Goal: Information Seeking & Learning: Learn about a topic

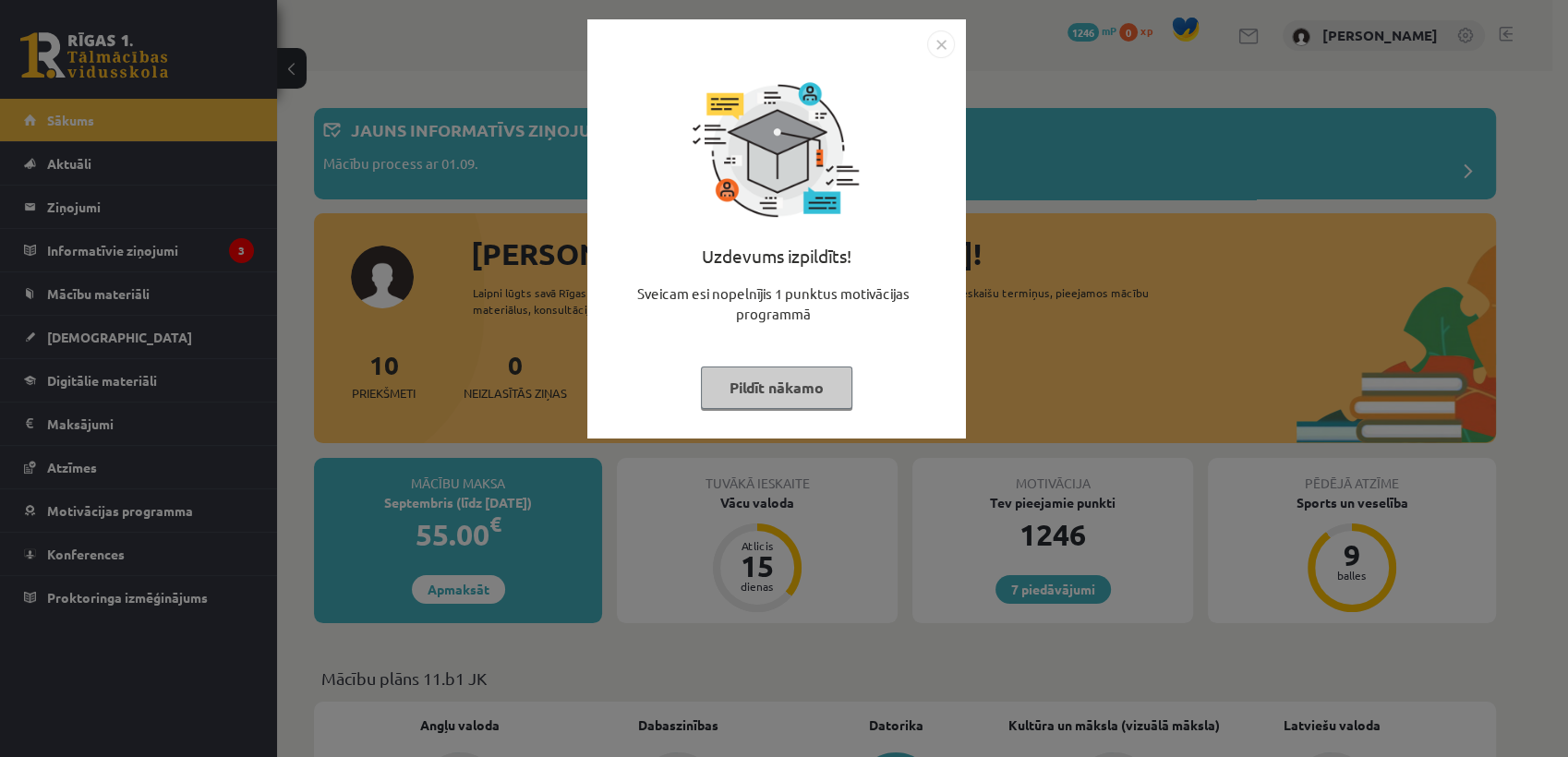
click at [792, 396] on button "Pildīt nākamo" at bounding box center [777, 388] width 152 height 42
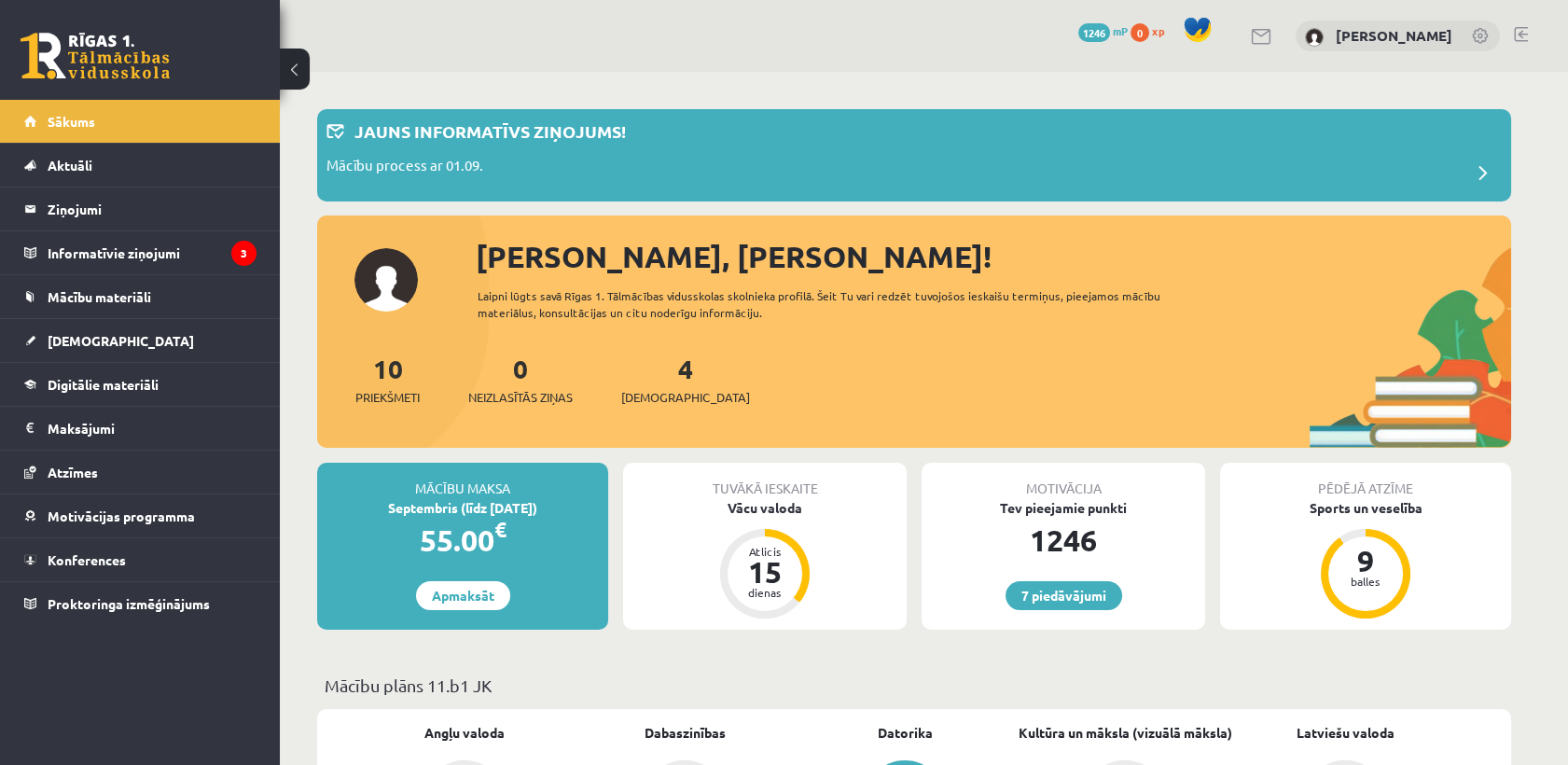
drag, startPoint x: 800, startPoint y: 400, endPoint x: 801, endPoint y: 317, distance: 83.0
click at [801, 317] on div "[PERSON_NAME], [PERSON_NAME]! Laipni lūgts savā Rīgas 1. Tālmācības vidusskolas…" at bounding box center [914, 342] width 1194 height 215
click at [801, 317] on div "Laipni lūgts savā Rīgas 1. Tālmācības vidusskolas skolnieka profilā. Šeit Tu va…" at bounding box center [835, 304] width 717 height 34
click at [790, 160] on div "Mācību process ar 01.09." at bounding box center [914, 174] width 1175 height 38
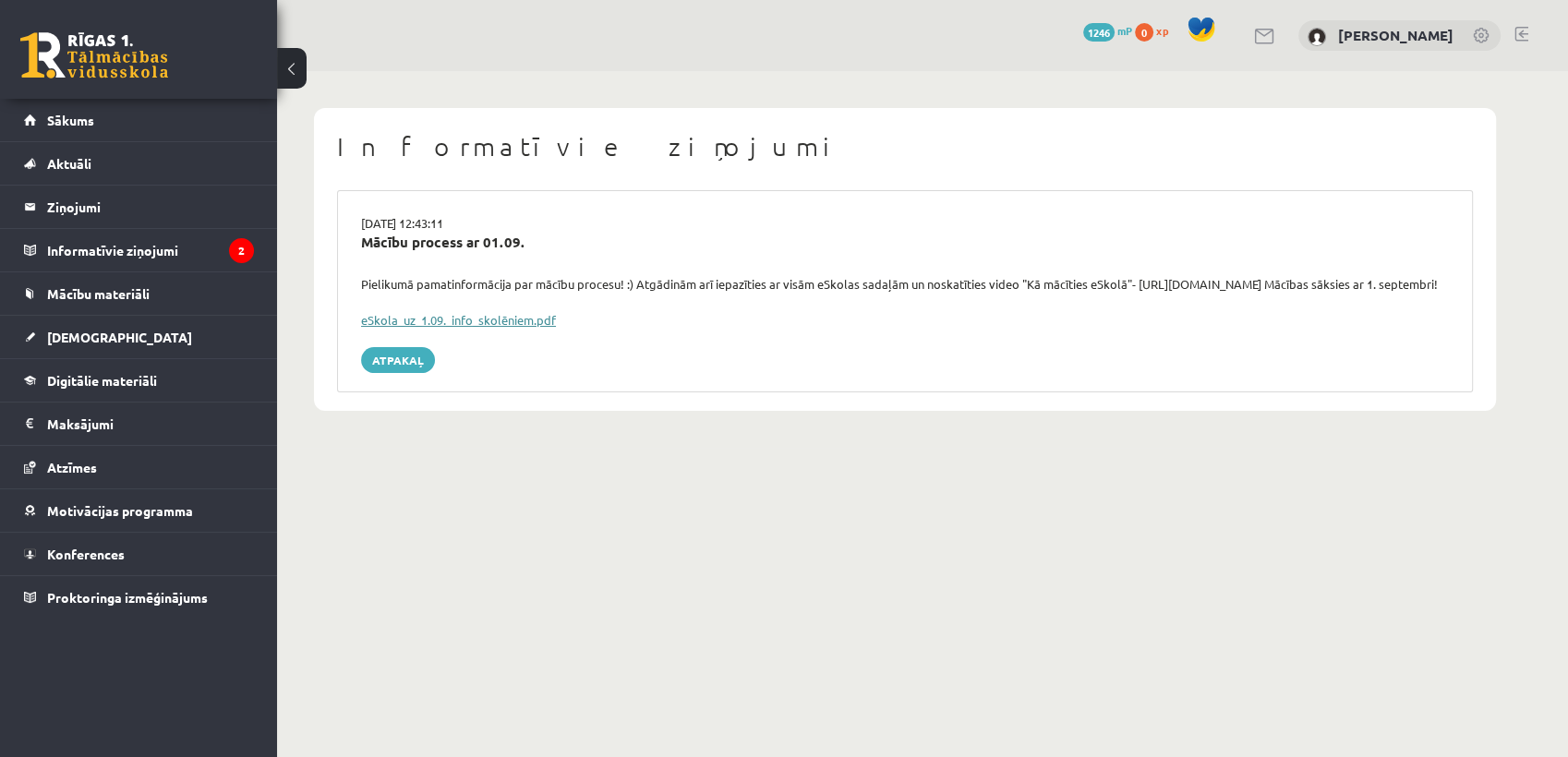
click at [520, 328] on link "eSkola_uz_1.09._info_skolēniem.pdf" at bounding box center [459, 320] width 195 height 16
click at [409, 373] on link "Atpakaļ" at bounding box center [398, 360] width 74 height 26
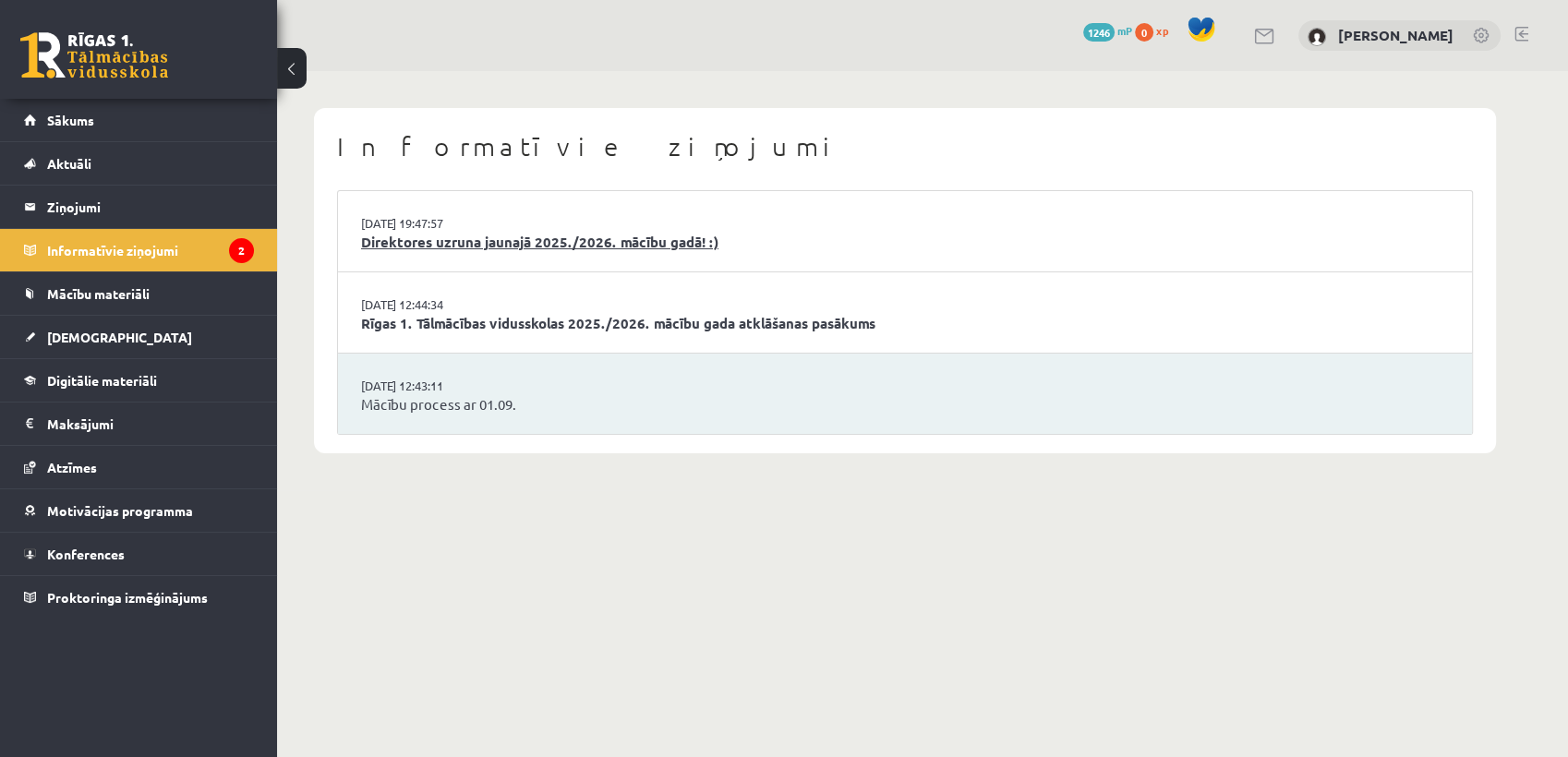
click at [547, 246] on link "Direktores uzruna jaunajā 2025./2026. mācību gadā! :)" at bounding box center [905, 243] width 1088 height 22
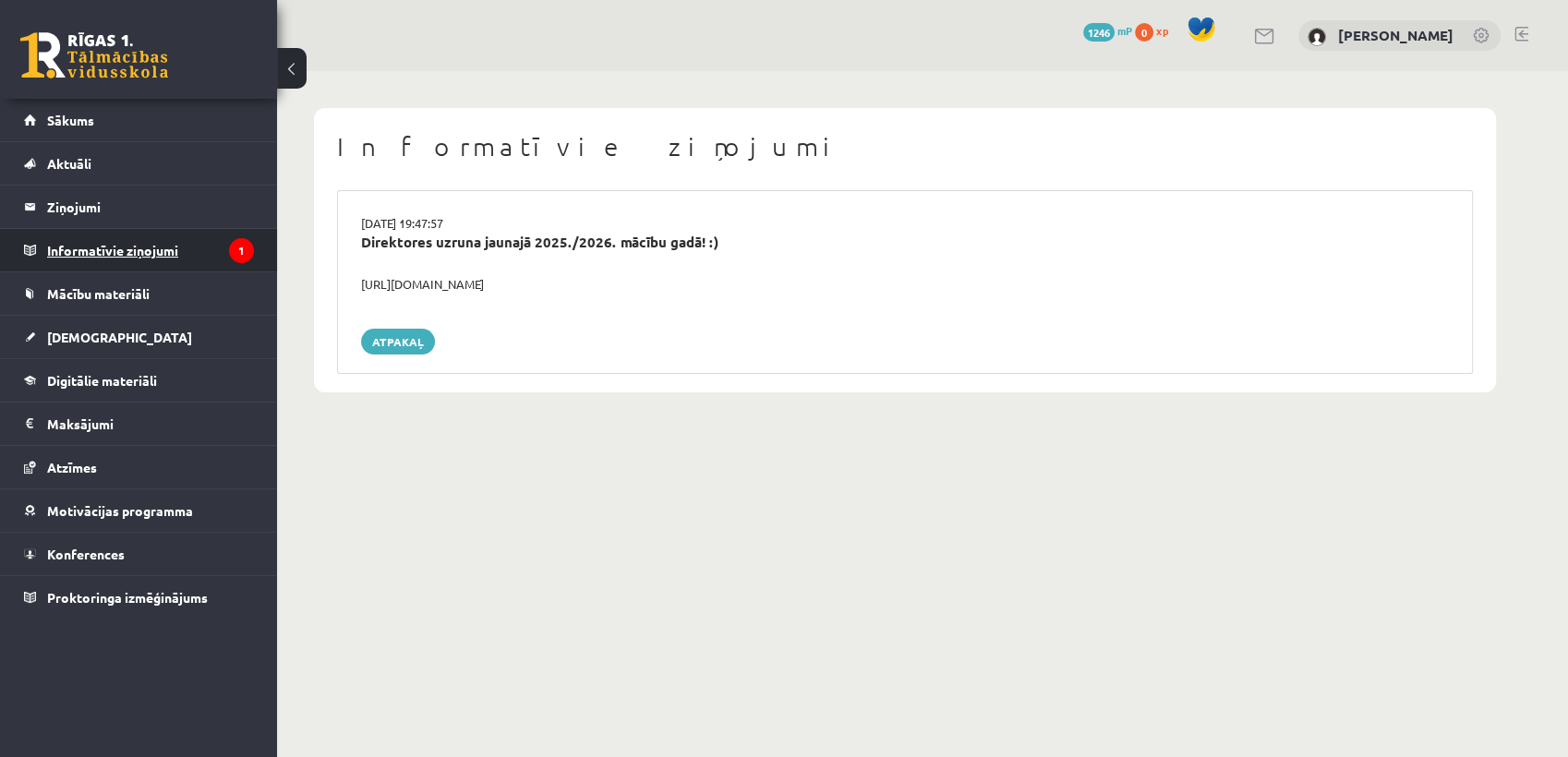
click at [244, 240] on icon "1" at bounding box center [241, 250] width 25 height 25
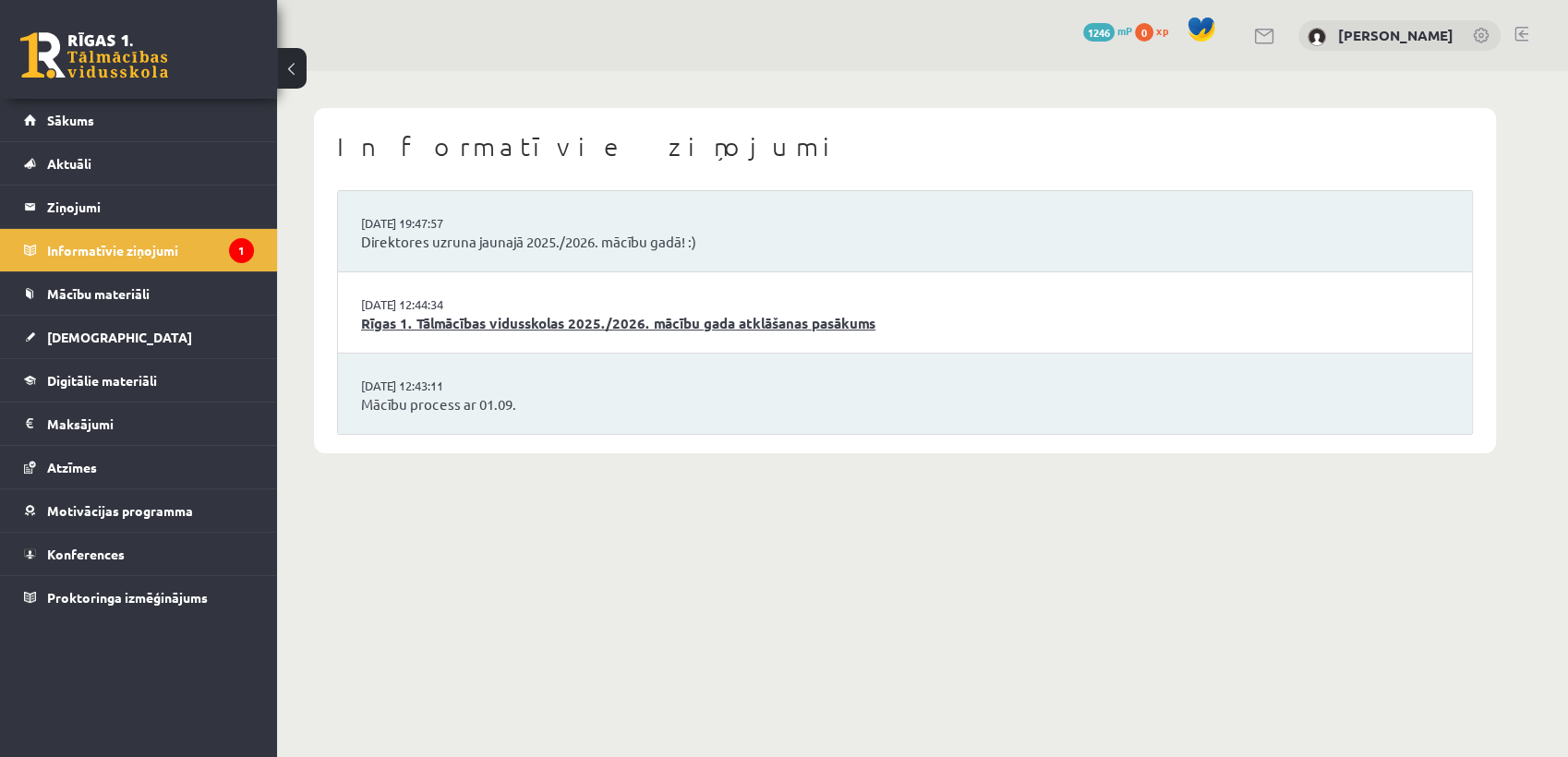
click at [366, 318] on link "Rīgas 1. Tālmācības vidusskolas 2025./2026. mācību gada atklāšanas pasākums" at bounding box center [905, 324] width 1088 height 22
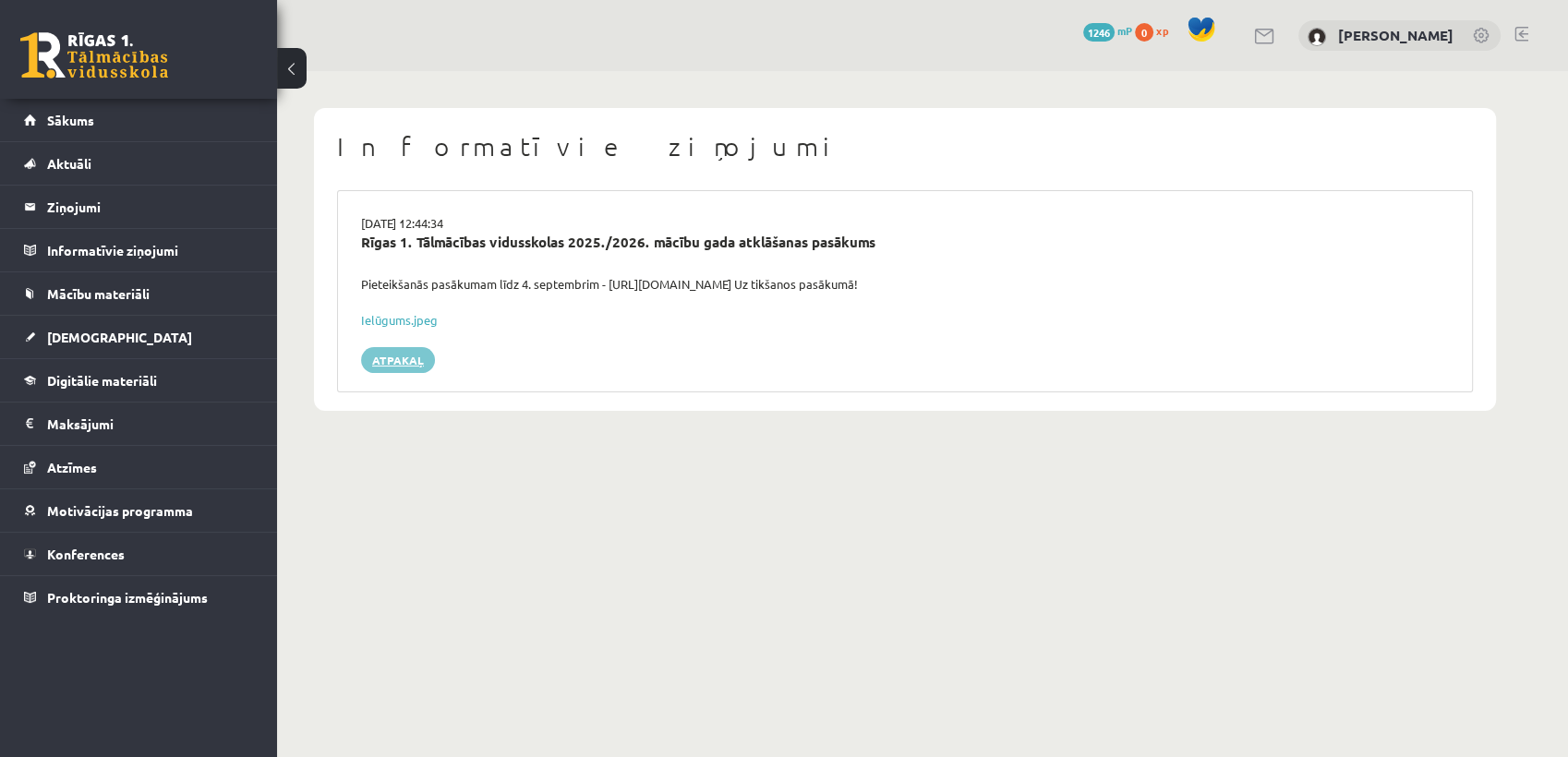
click at [406, 362] on link "Atpakaļ" at bounding box center [398, 360] width 74 height 26
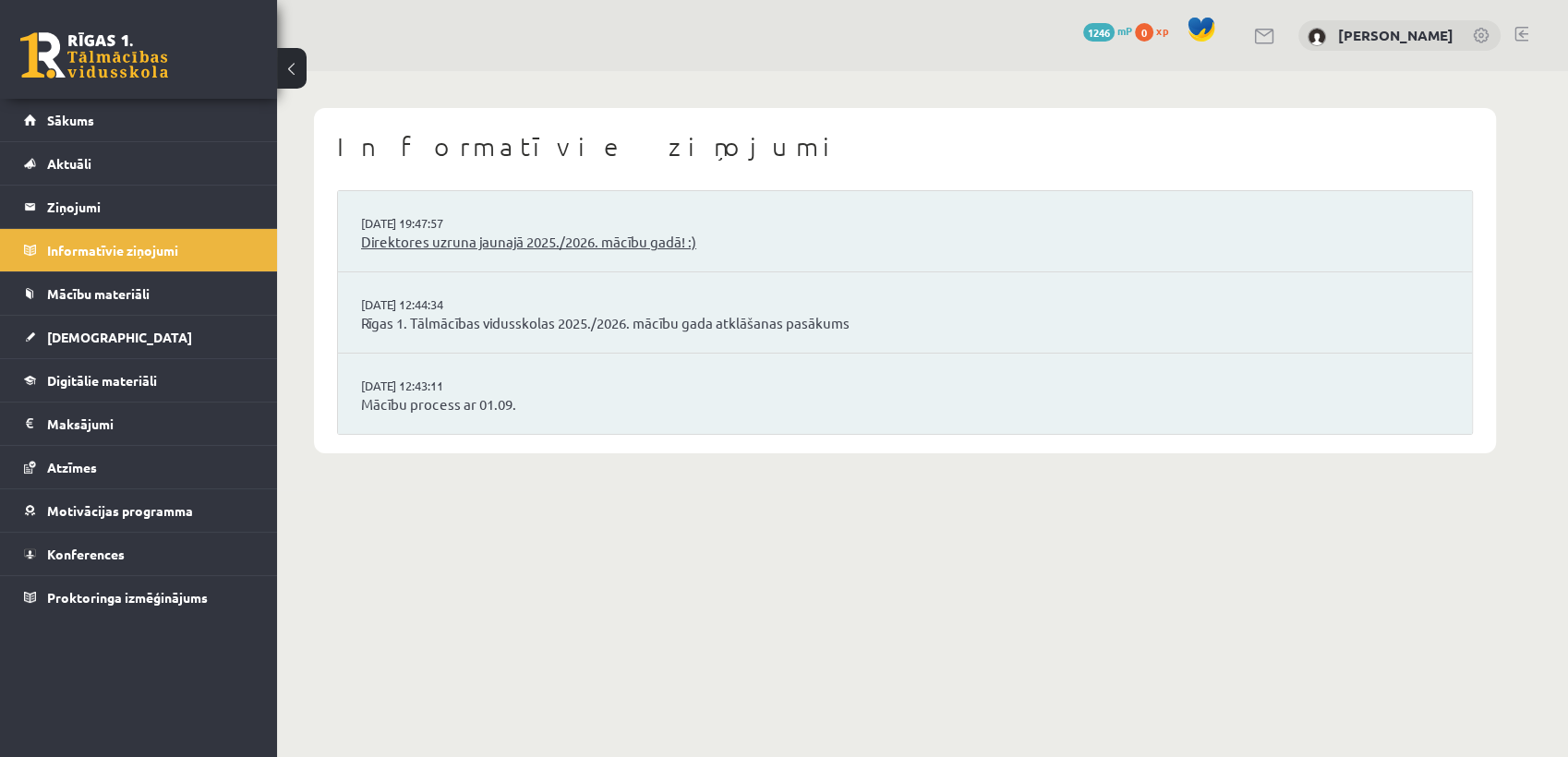
click at [500, 242] on link "Direktores uzruna jaunajā 2025./2026. mācību gadā! :)" at bounding box center [905, 243] width 1088 height 22
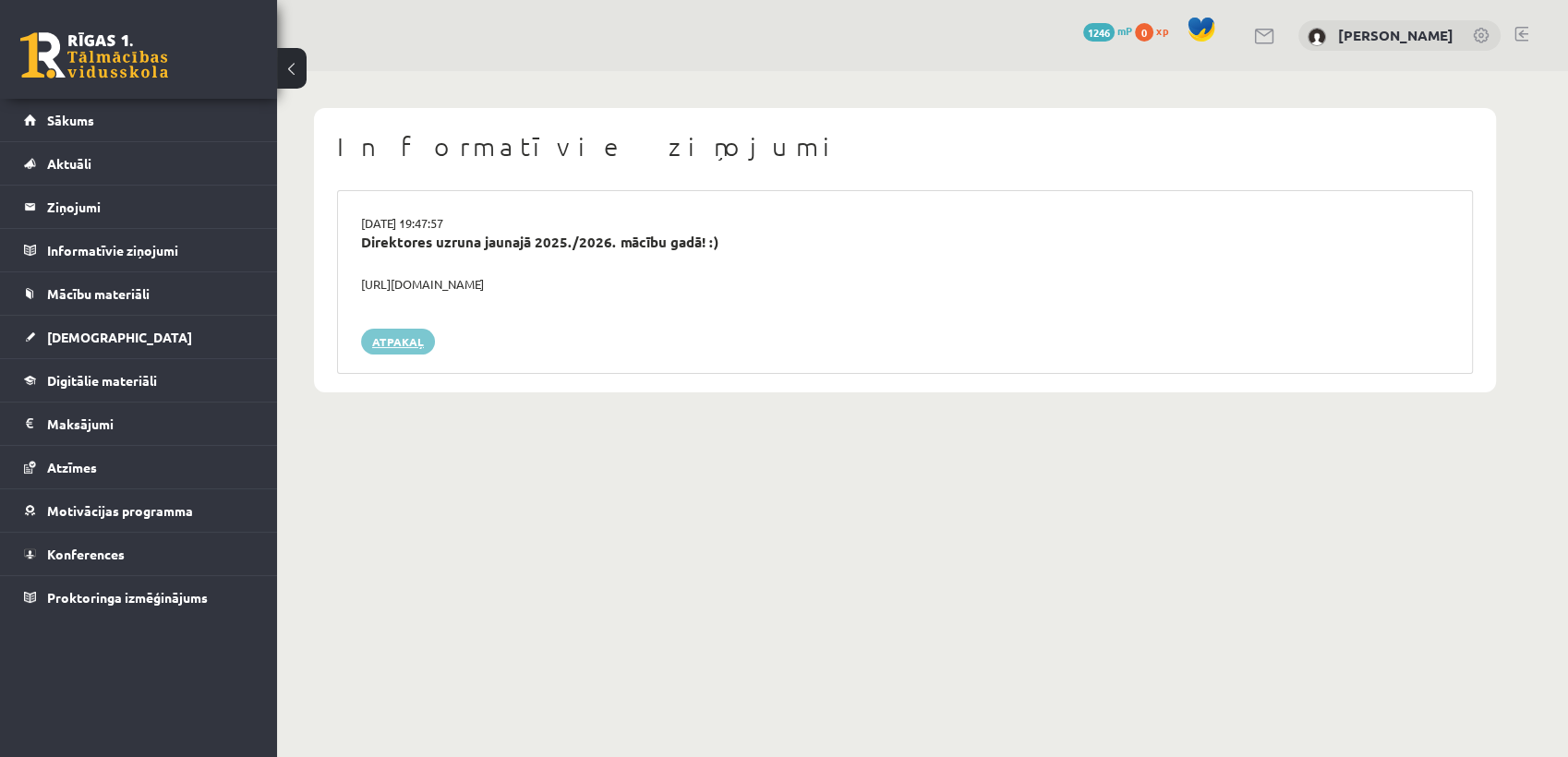
click at [401, 344] on link "Atpakaļ" at bounding box center [398, 342] width 74 height 26
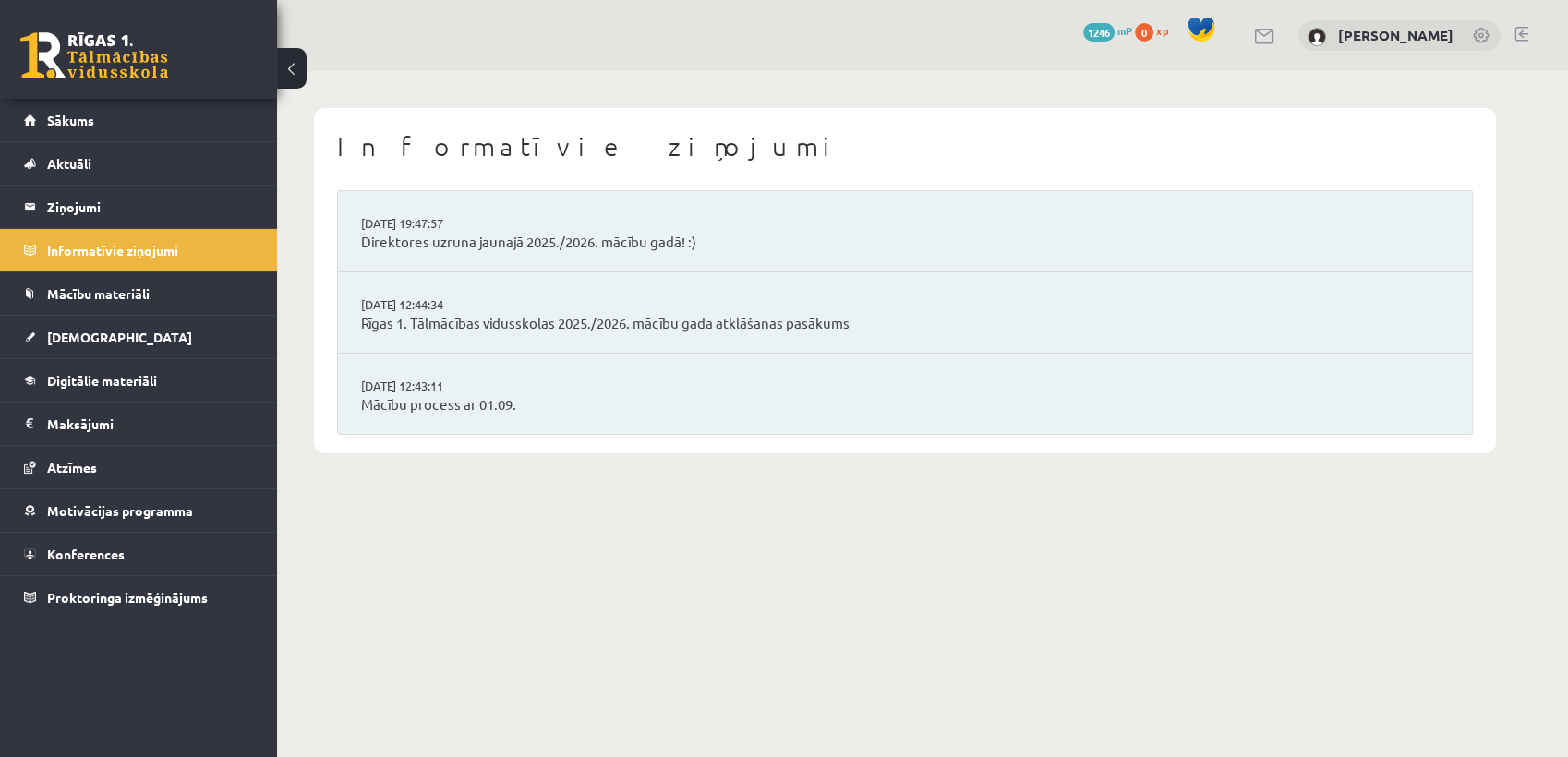
click at [403, 373] on li "29.08.2025 12:43:11 Mācību process ar 01.09." at bounding box center [905, 394] width 1134 height 81
click at [665, 263] on li "29.08.2025 19:47:57 Direktores uzruna jaunajā 2025./2026. mācību gadā! :)" at bounding box center [905, 231] width 1134 height 82
click at [665, 245] on link "Direktores uzruna jaunajā 2025./2026. mācību gadā! :)" at bounding box center [905, 243] width 1088 height 22
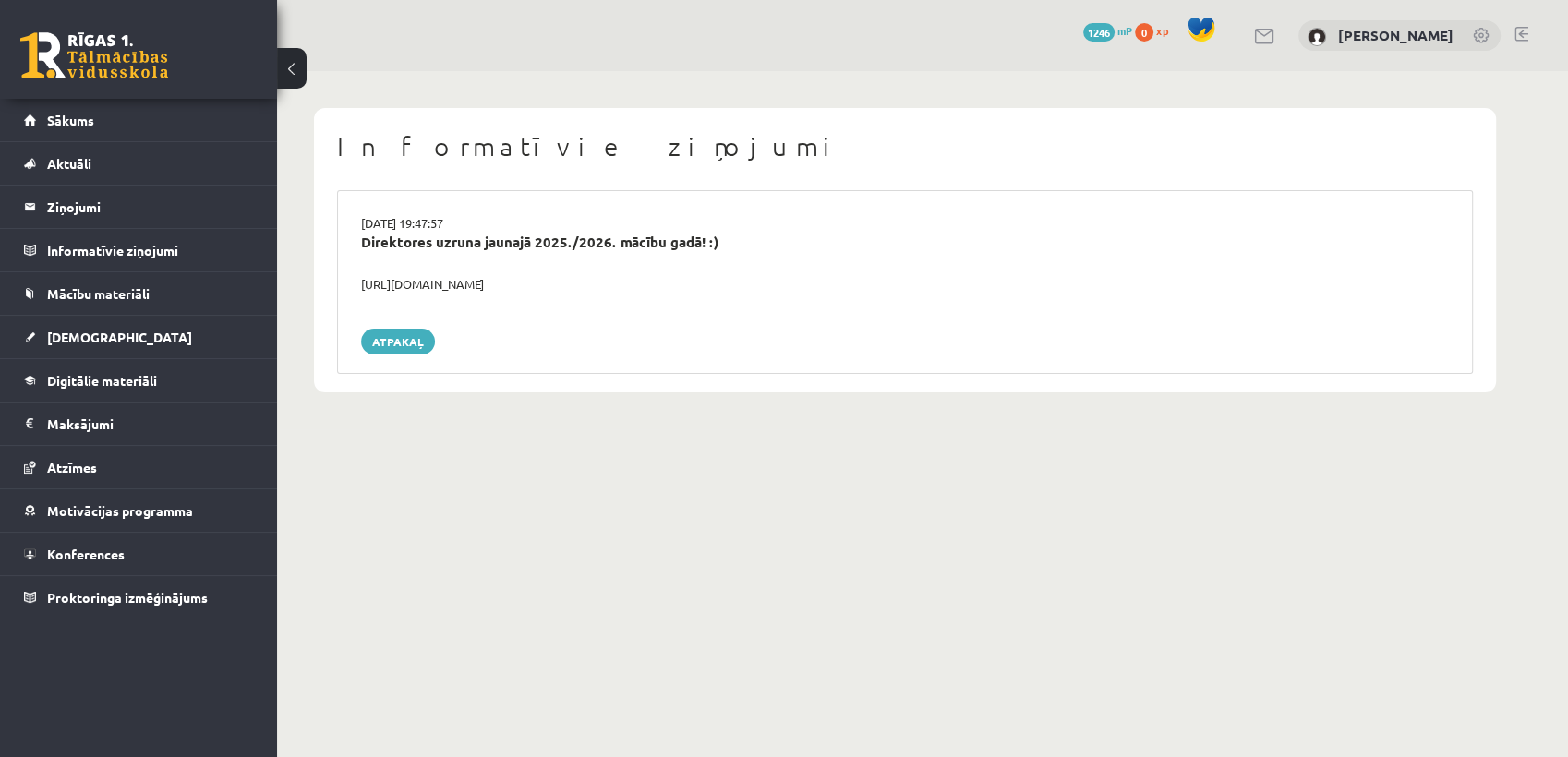
drag, startPoint x: 353, startPoint y: 277, endPoint x: 599, endPoint y: 285, distance: 246.1
click at [599, 285] on div "https://youtube.com/shorts/lM8RsWyzCn4" at bounding box center [906, 284] width 1116 height 19
copy div "https://youtube.com/shorts/lM8RsWyzCn4"
click at [164, 98] on link "Sākums" at bounding box center [139, 119] width 230 height 42
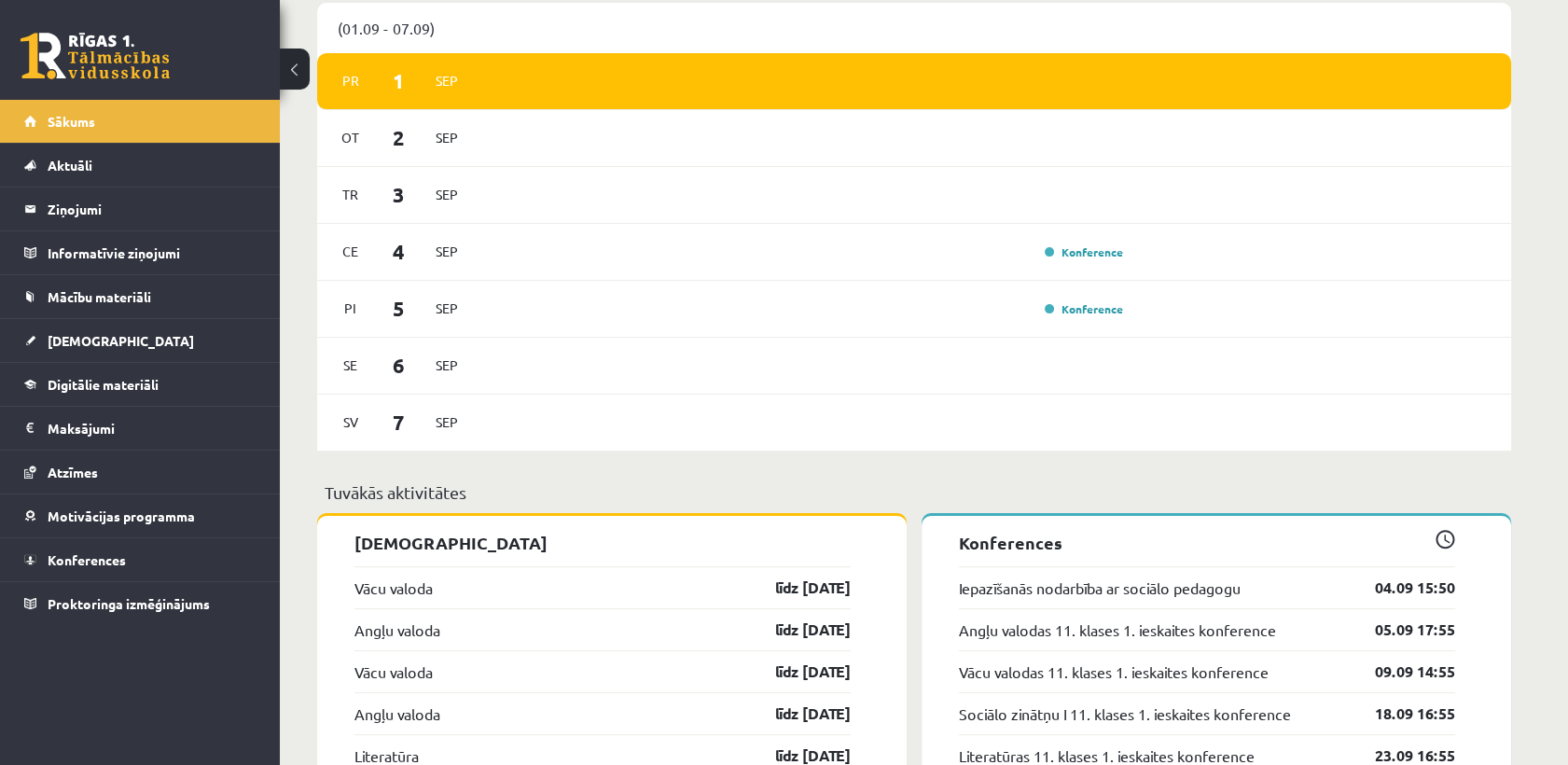
scroll to position [1085, 0]
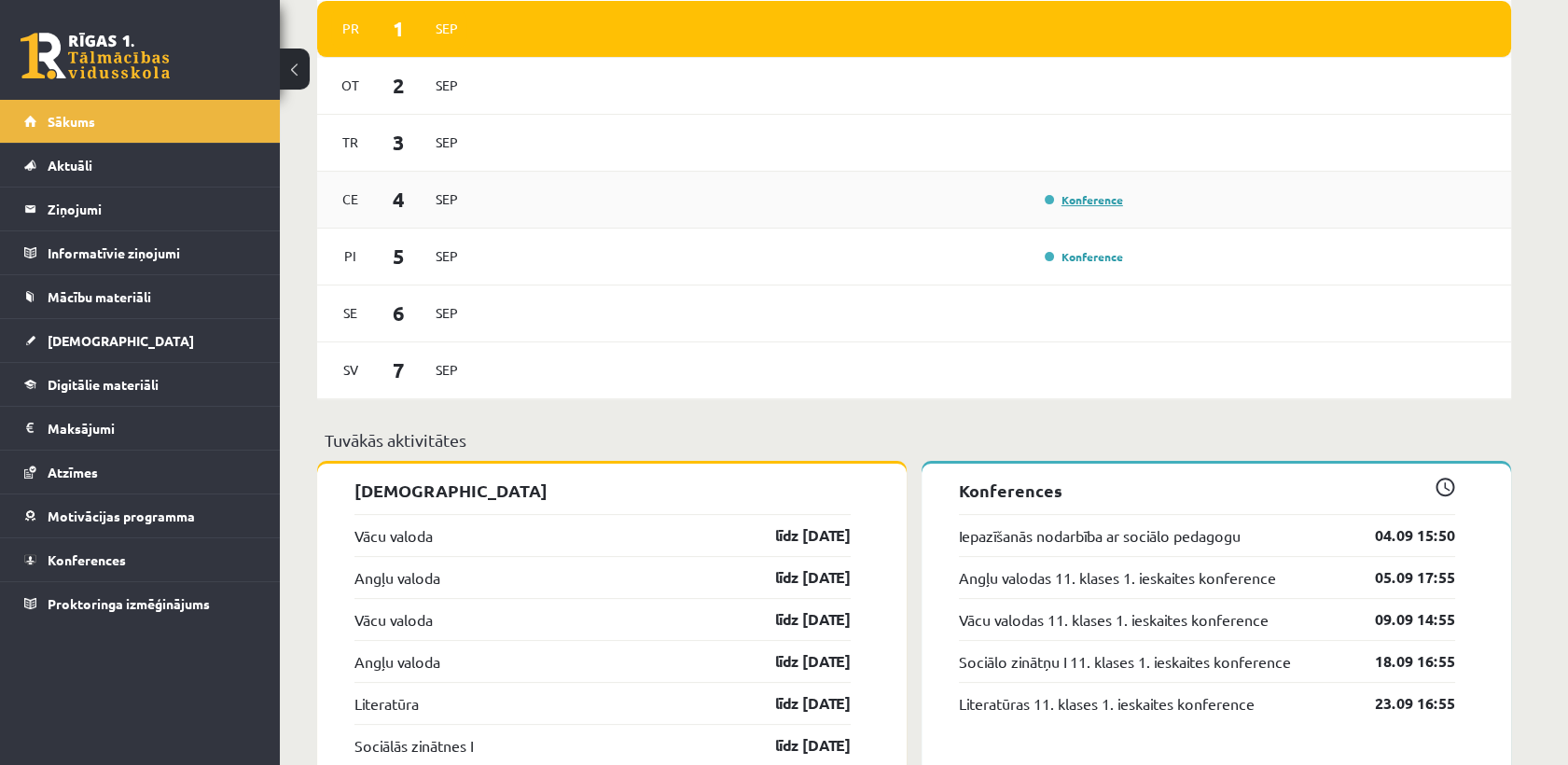
click at [1103, 205] on link "Konference" at bounding box center [1084, 199] width 79 height 15
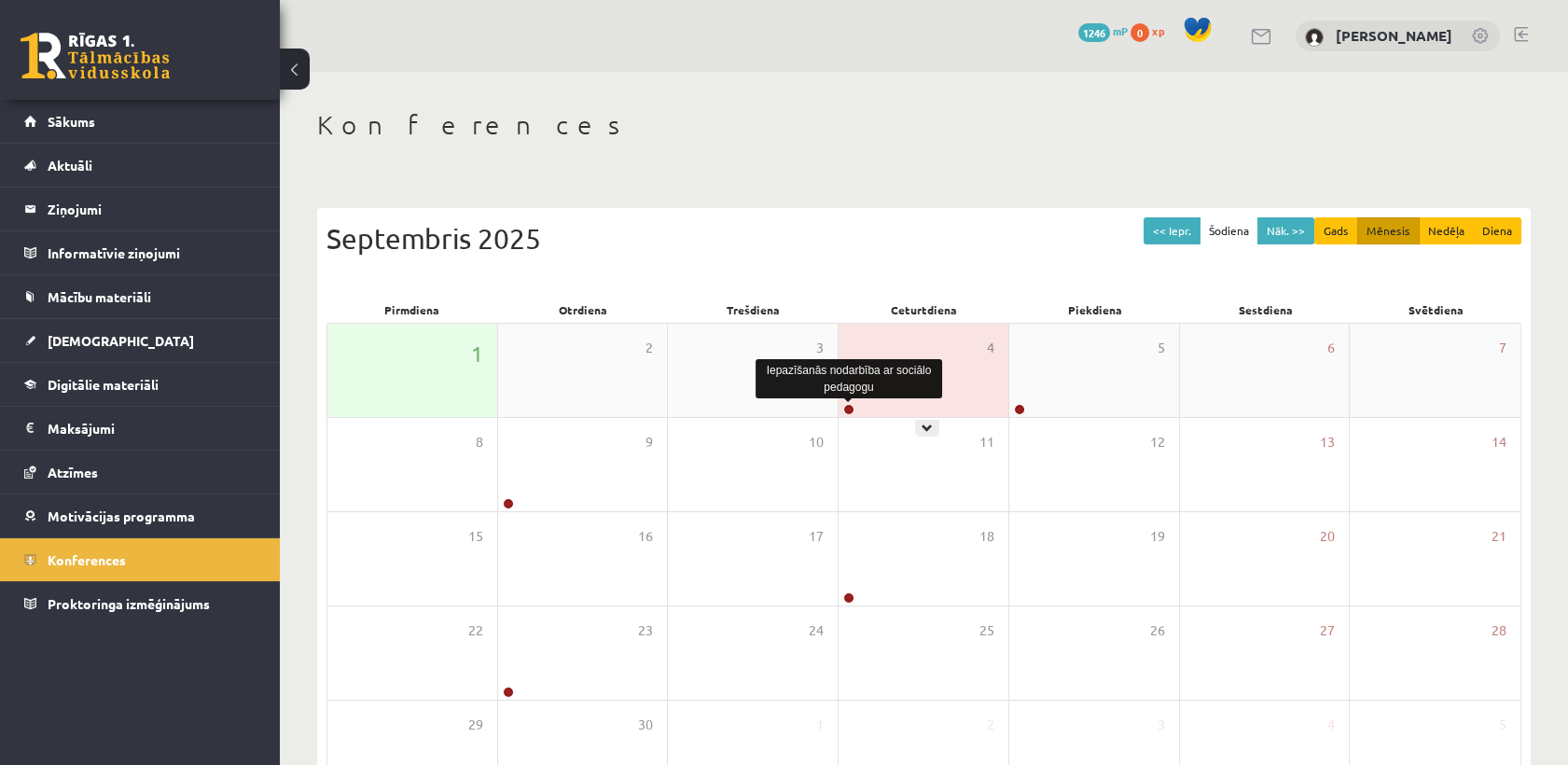
click at [852, 412] on link at bounding box center [848, 409] width 11 height 11
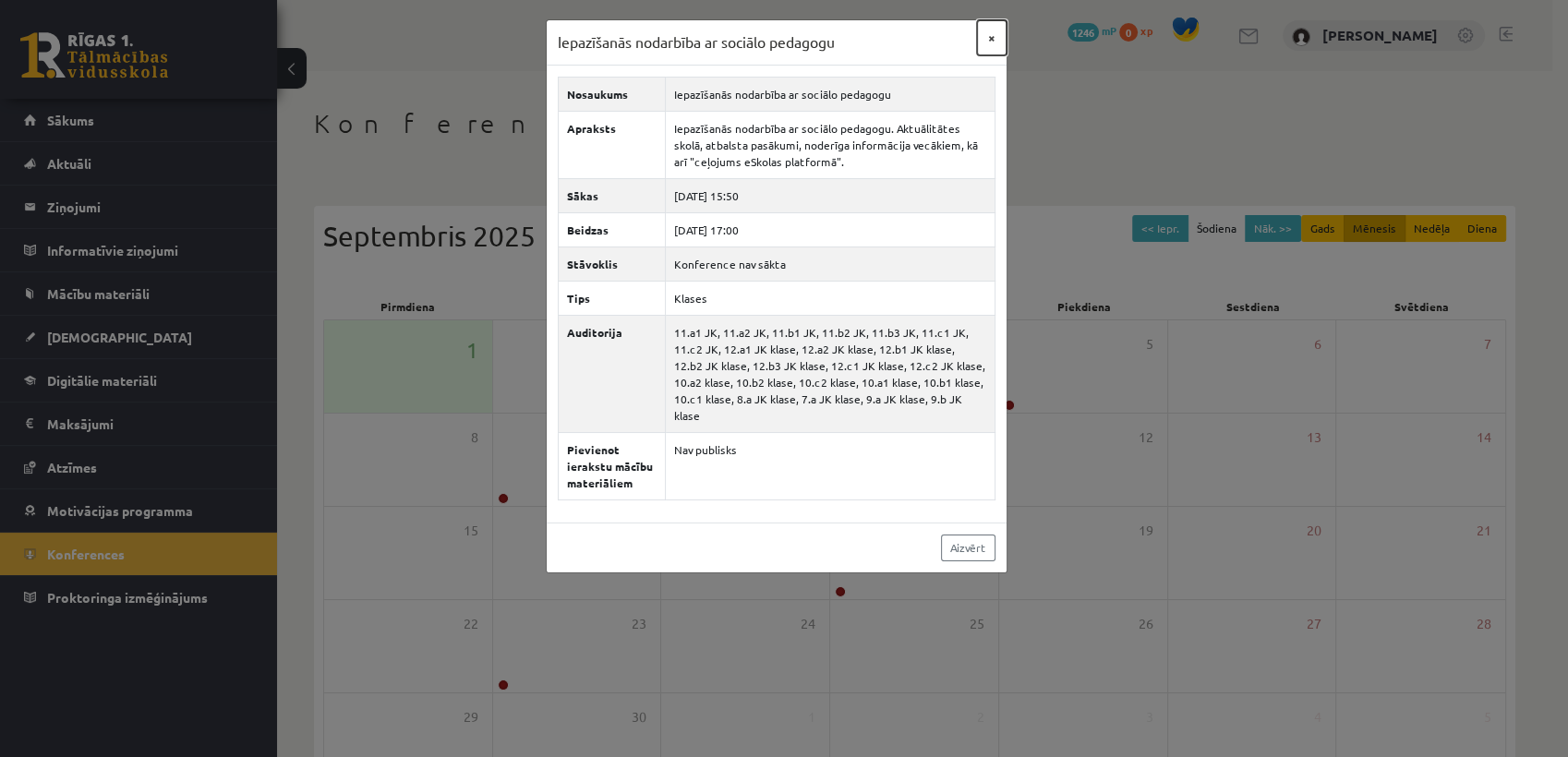
click at [990, 39] on button "×" at bounding box center [992, 38] width 30 height 35
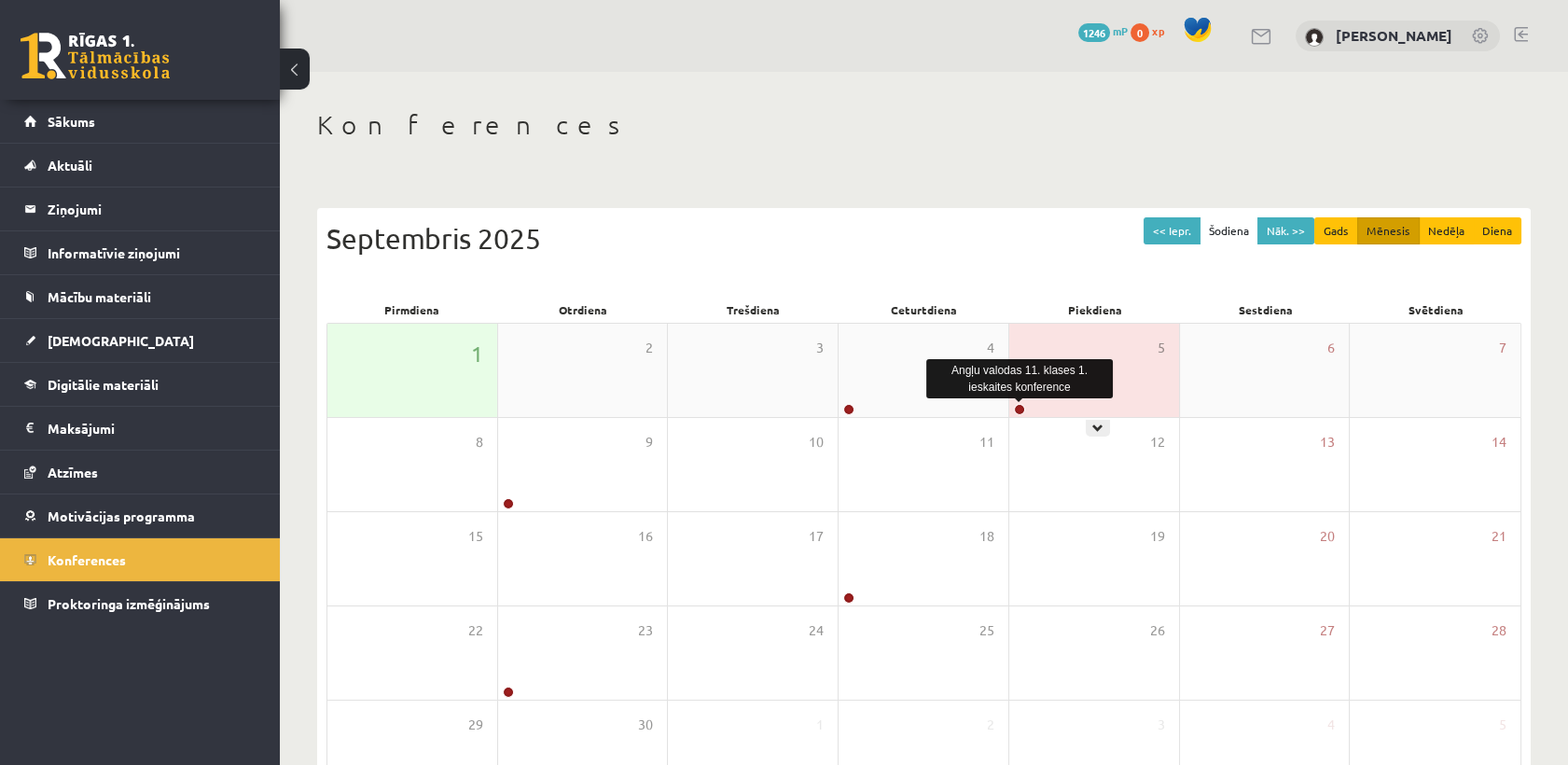
click at [1022, 408] on link at bounding box center [1019, 409] width 11 height 11
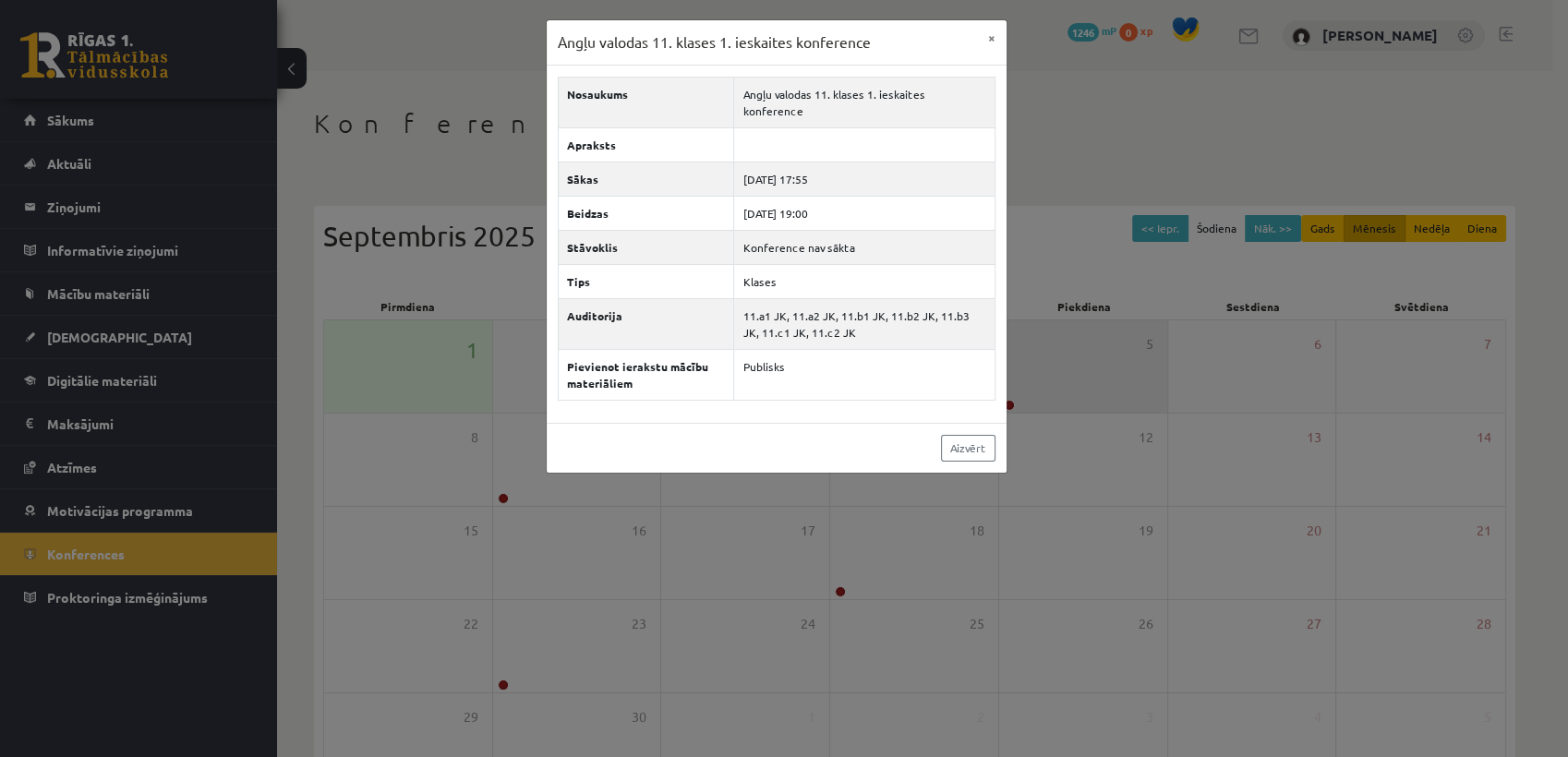
click at [1012, 404] on div "Angļu valodas 11. klases 1. ieskaites konference × Nosaukums Angļu valodas 11. …" at bounding box center [784, 378] width 1568 height 757
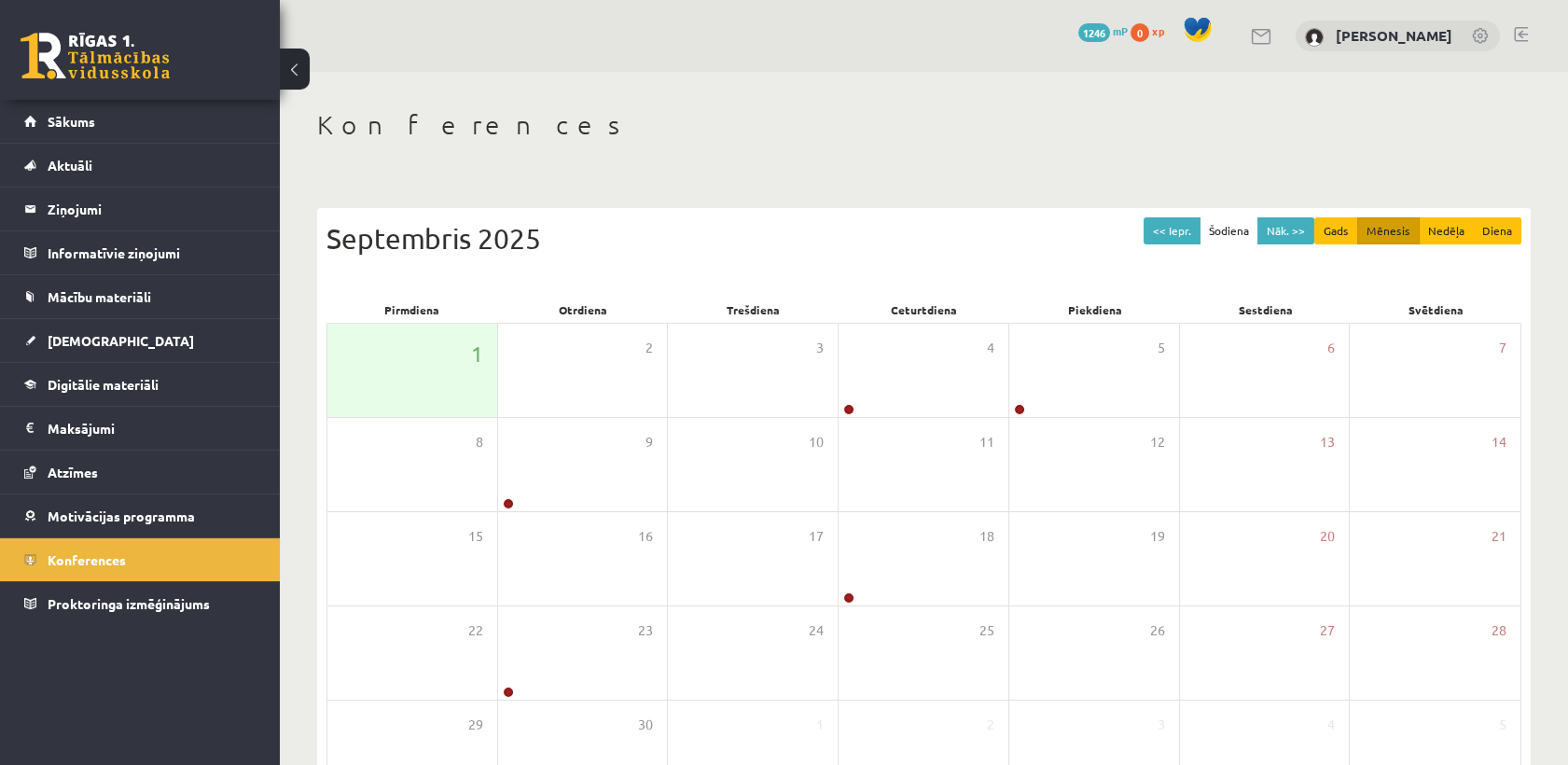
scroll to position [125, 0]
